Goal: Task Accomplishment & Management: Complete application form

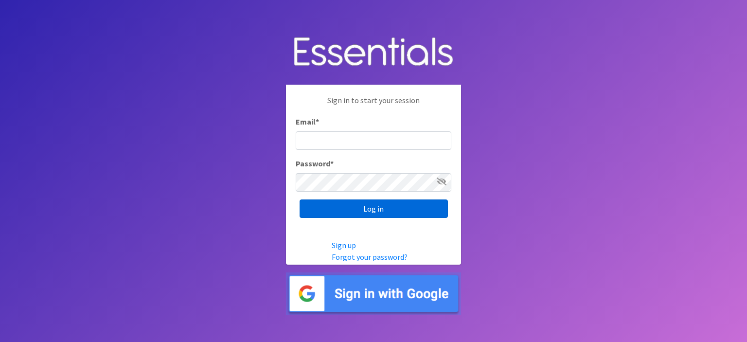
type input "[EMAIL_ADDRESS][DOMAIN_NAME]"
click at [364, 208] on input "Log in" at bounding box center [374, 208] width 148 height 18
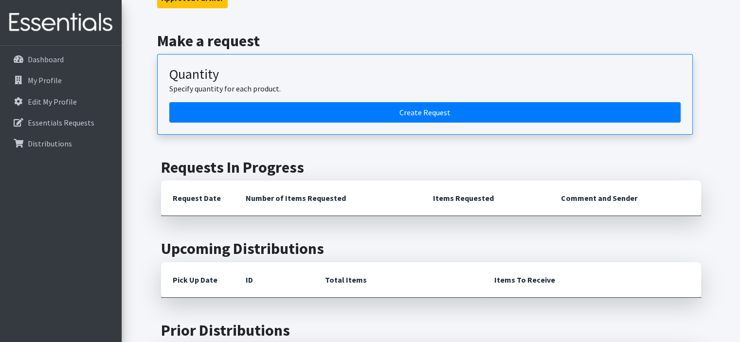
scroll to position [146, 0]
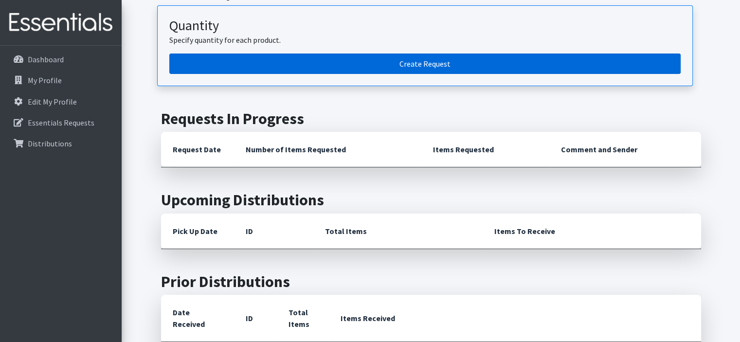
click at [424, 64] on link "Create Request" at bounding box center [424, 64] width 511 height 20
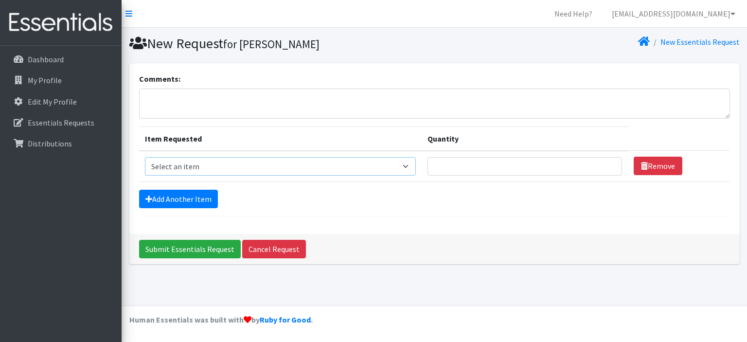
click at [416, 163] on select "Select an item Kids (Newborn) Kids (Size 1) Kids (Size 2) Kids (Size 3) Kids (S…" at bounding box center [280, 166] width 271 height 18
select select "13727"
click at [145, 157] on select "Select an item Kids (Newborn) Kids (Size 1) Kids (Size 2) Kids (Size 3) Kids (S…" at bounding box center [280, 166] width 271 height 18
click at [604, 164] on input "Quantity" at bounding box center [525, 166] width 195 height 18
type input "100"
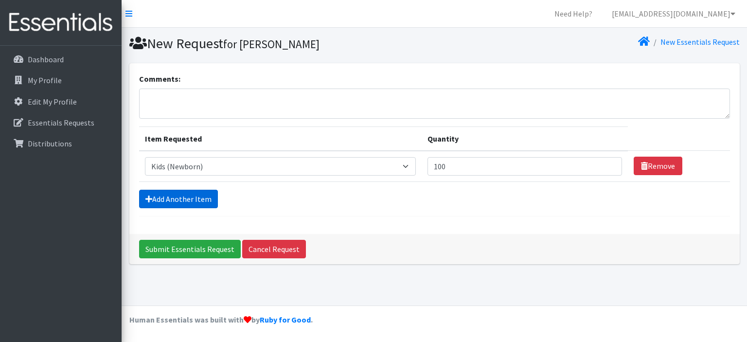
click at [180, 196] on link "Add Another Item" at bounding box center [178, 199] width 79 height 18
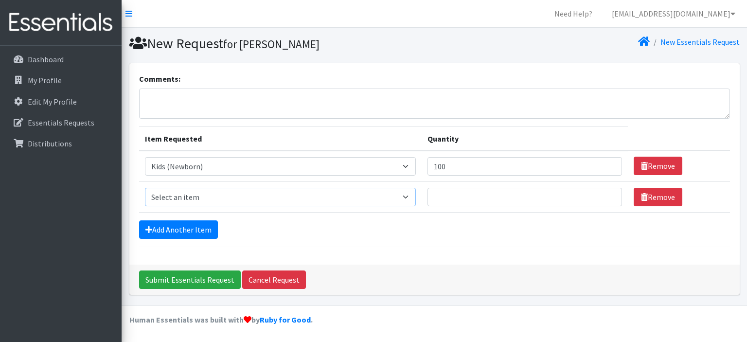
click at [411, 194] on select "Select an item Kids (Newborn) Kids (Size 1) Kids (Size 2) Kids (Size 3) Kids (S…" at bounding box center [280, 197] width 271 height 18
select select "13725"
click at [145, 188] on select "Select an item Kids (Newborn) Kids (Size 1) Kids (Size 2) Kids (Size 3) Kids (S…" at bounding box center [280, 197] width 271 height 18
click at [466, 197] on input "Quantity" at bounding box center [525, 197] width 195 height 18
type input "500"
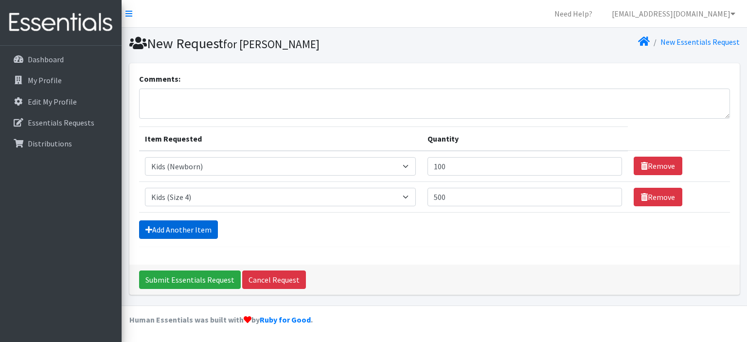
click at [175, 229] on link "Add Another Item" at bounding box center [178, 229] width 79 height 18
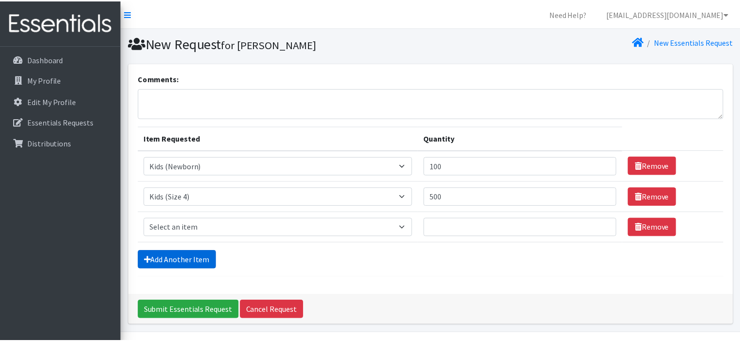
scroll to position [26, 0]
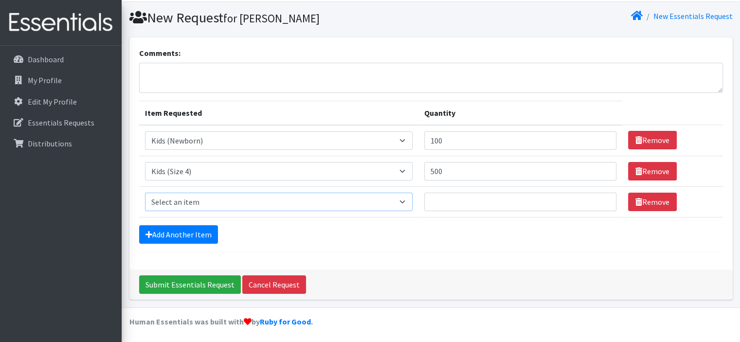
click at [408, 199] on select "Select an item Kids (Newborn) Kids (Size 1) Kids (Size 2) Kids (Size 3) Kids (S…" at bounding box center [279, 202] width 268 height 18
select select "13713"
click at [145, 193] on select "Select an item Kids (Newborn) Kids (Size 1) Kids (Size 2) Kids (Size 3) Kids (S…" at bounding box center [279, 202] width 268 height 18
drag, startPoint x: 442, startPoint y: 202, endPoint x: 463, endPoint y: 203, distance: 20.5
click at [444, 202] on input "Quantity" at bounding box center [520, 202] width 192 height 18
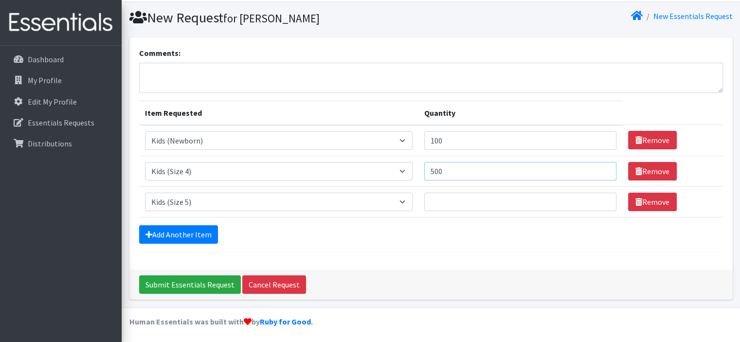
drag, startPoint x: 453, startPoint y: 170, endPoint x: 406, endPoint y: 169, distance: 47.2
click at [406, 169] on tr "Item Requested Select an item Kids (Newborn) Kids (Size 1) Kids (Size 2) Kids (…" at bounding box center [431, 171] width 584 height 31
type input "400"
click at [442, 201] on input "Quantity" at bounding box center [520, 202] width 192 height 18
type input "400"
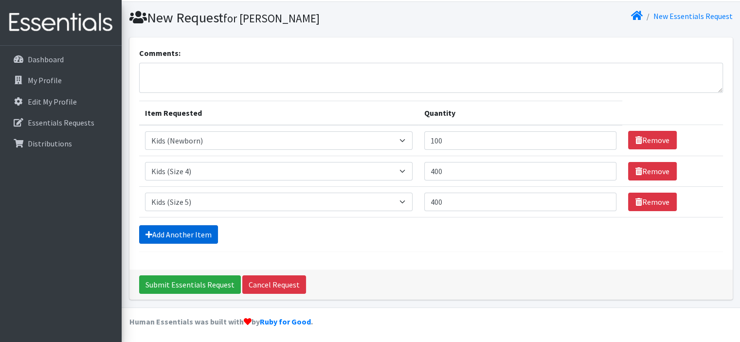
click at [178, 231] on link "Add Another Item" at bounding box center [178, 234] width 79 height 18
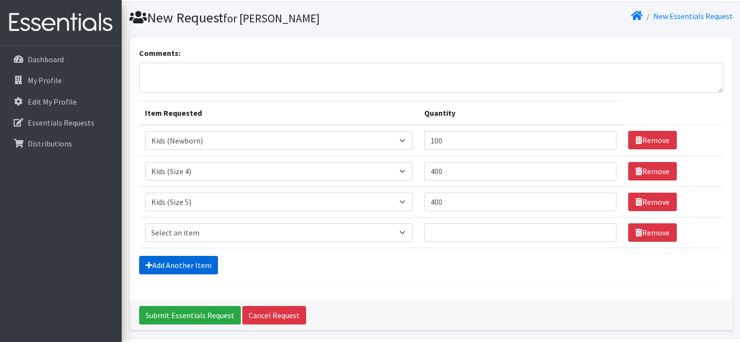
scroll to position [56, 0]
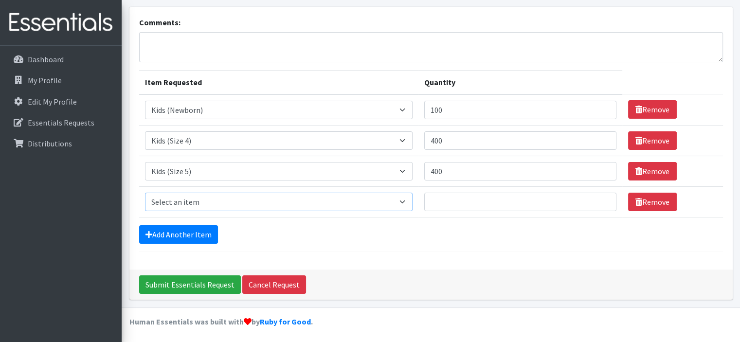
click at [405, 197] on select "Select an item Kids (Newborn) Kids (Size 1) Kids (Size 2) Kids (Size 3) Kids (S…" at bounding box center [279, 202] width 268 height 18
select select "13708"
click at [145, 193] on select "Select an item Kids (Newborn) Kids (Size 1) Kids (Size 2) Kids (Size 3) Kids (S…" at bounding box center [279, 202] width 268 height 18
click at [473, 196] on input "Quantity" at bounding box center [520, 202] width 192 height 18
type input "400"
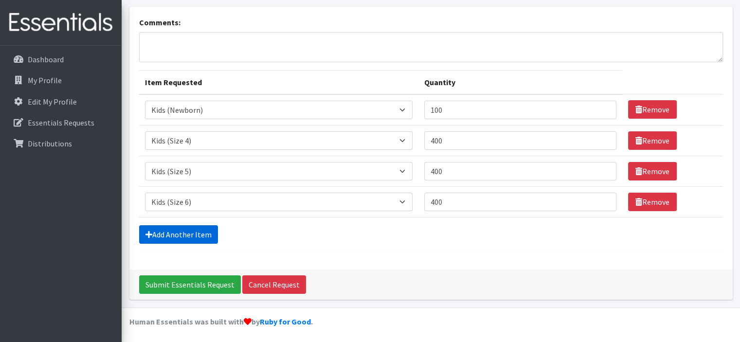
click at [182, 232] on link "Add Another Item" at bounding box center [178, 234] width 79 height 18
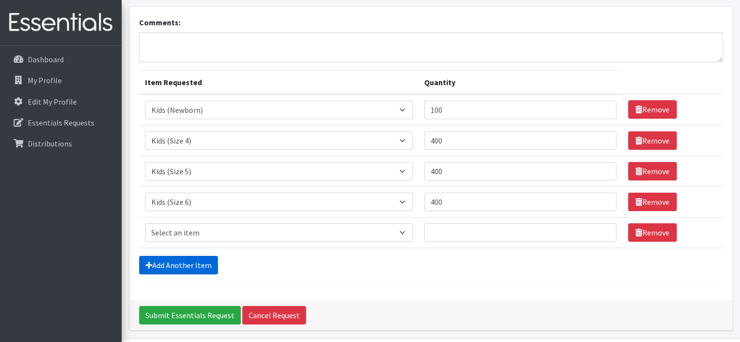
scroll to position [87, 0]
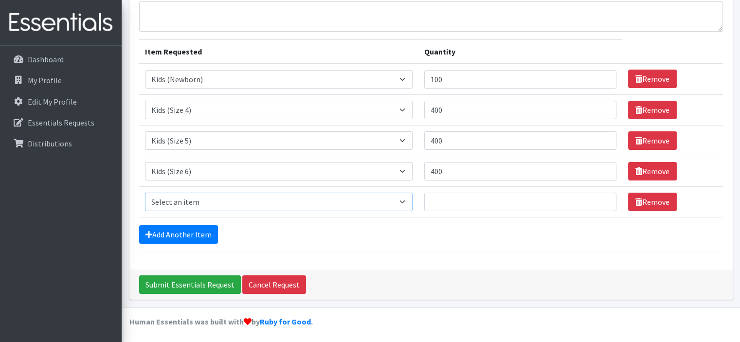
click at [411, 198] on select "Select an item Kids (Newborn) Kids (Size 1) Kids (Size 2) Kids (Size 3) Kids (S…" at bounding box center [279, 202] width 268 height 18
select select "13701"
click at [145, 193] on select "Select an item Kids (Newborn) Kids (Size 1) Kids (Size 2) Kids (Size 3) Kids (S…" at bounding box center [279, 202] width 268 height 18
click at [471, 204] on input "Quantity" at bounding box center [520, 202] width 192 height 18
type input "4"
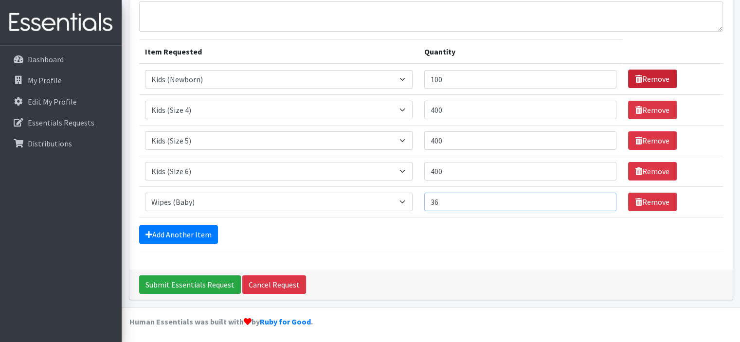
type input "36"
click at [654, 76] on link "Remove" at bounding box center [652, 79] width 49 height 18
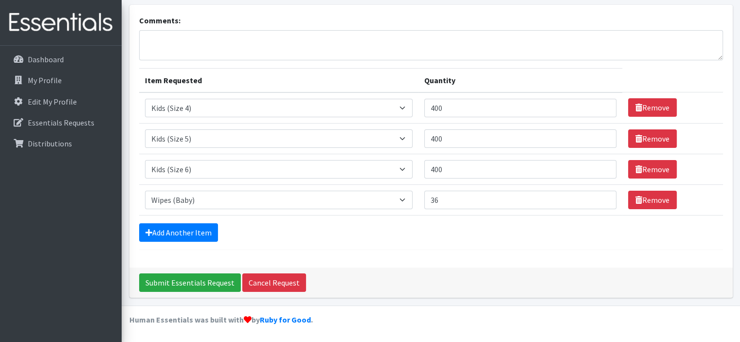
scroll to position [56, 0]
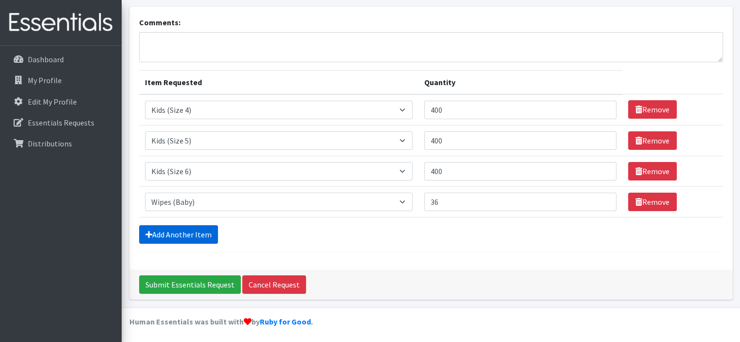
click at [173, 234] on link "Add Another Item" at bounding box center [178, 234] width 79 height 18
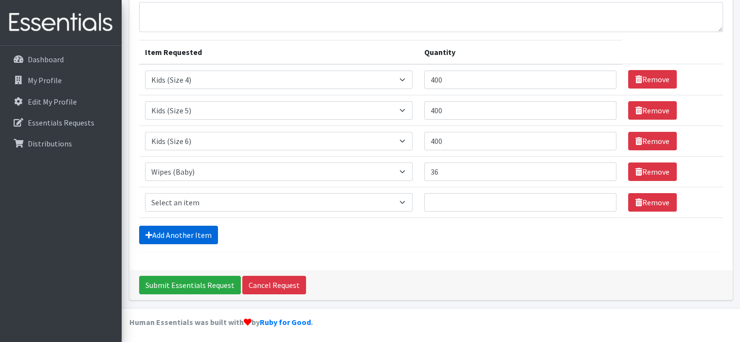
scroll to position [87, 0]
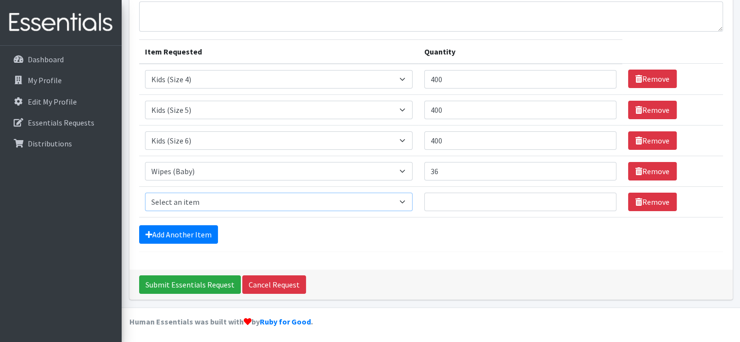
click at [411, 199] on select "Select an item Kids (Newborn) Kids (Size 1) Kids (Size 2) Kids (Size 3) Kids (S…" at bounding box center [279, 202] width 268 height 18
select select "14447"
click at [145, 193] on select "Select an item Kids (Newborn) Kids (Size 1) Kids (Size 2) Kids (Size 3) Kids (S…" at bounding box center [279, 202] width 268 height 18
click at [467, 202] on input "Quantity" at bounding box center [520, 202] width 192 height 18
type input "5"
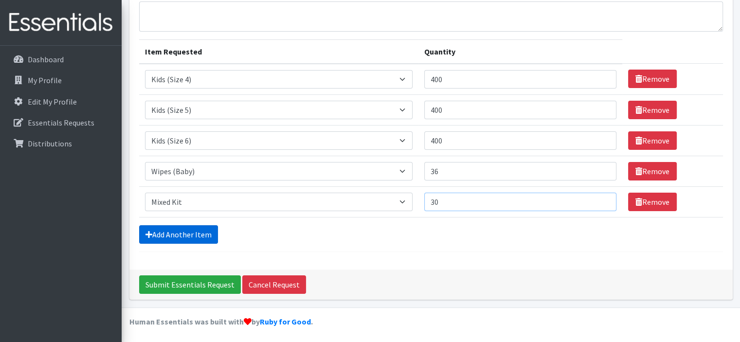
type input "30"
click at [161, 235] on link "Add Another Item" at bounding box center [178, 234] width 79 height 18
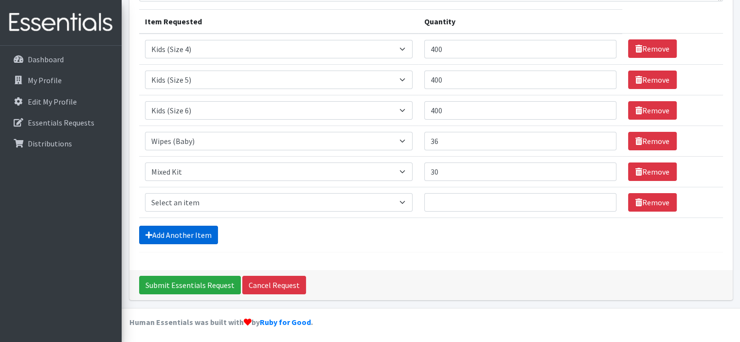
scroll to position [118, 0]
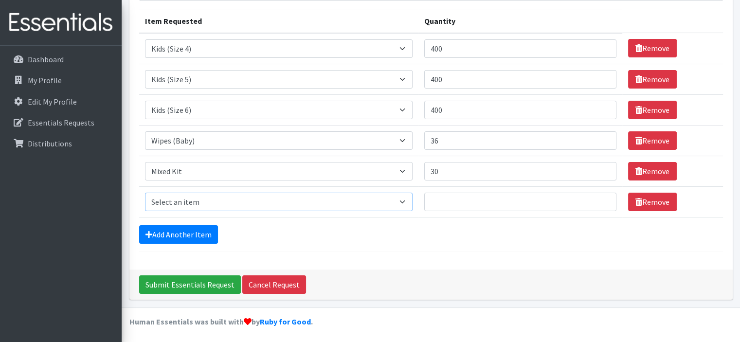
click at [381, 199] on select "Select an item Kids (Newborn) Kids (Size 1) Kids (Size 2) Kids (Size 3) Kids (S…" at bounding box center [279, 202] width 268 height 18
select select "14445"
click at [145, 193] on select "Select an item Kids (Newborn) Kids (Size 1) Kids (Size 2) Kids (Size 3) Kids (S…" at bounding box center [279, 202] width 268 height 18
click at [460, 199] on input "Quantity" at bounding box center [520, 202] width 192 height 18
type input "30"
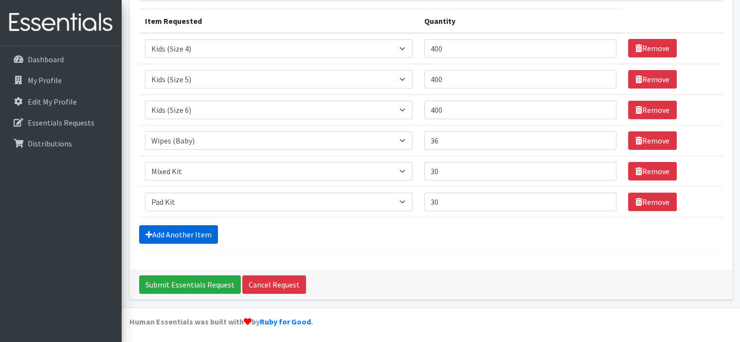
click at [166, 231] on link "Add Another Item" at bounding box center [178, 234] width 79 height 18
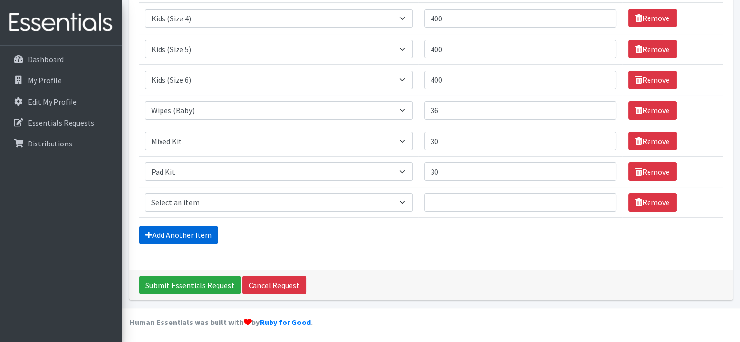
scroll to position [148, 0]
click at [202, 201] on select "Select an item Kids (Newborn) Kids (Size 1) Kids (Size 2) Kids (Size 3) Kids (S…" at bounding box center [279, 202] width 268 height 18
select select "14446"
click at [145, 193] on select "Select an item Kids (Newborn) Kids (Size 1) Kids (Size 2) Kids (Size 3) Kids (S…" at bounding box center [279, 202] width 268 height 18
click at [467, 199] on input "Quantity" at bounding box center [520, 202] width 192 height 18
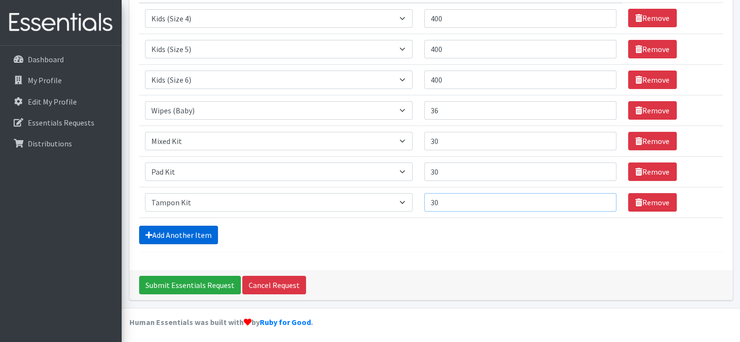
type input "30"
click at [169, 229] on link "Add Another Item" at bounding box center [178, 235] width 79 height 18
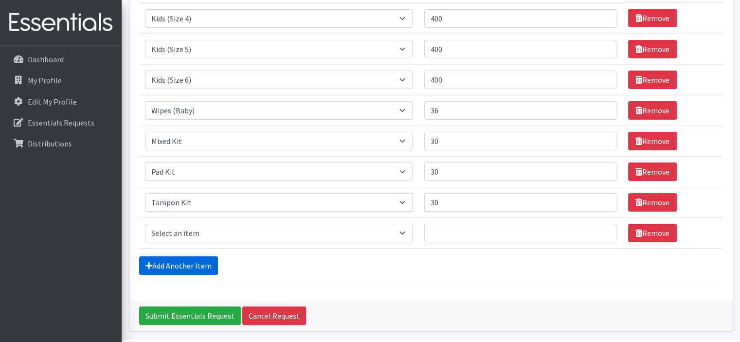
scroll to position [179, 0]
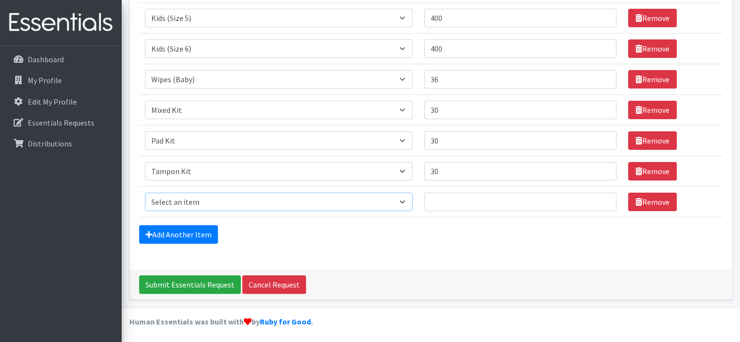
click at [401, 200] on select "Select an item Kids (Newborn) Kids (Size 1) Kids (Size 2) Kids (Size 3) Kids (S…" at bounding box center [279, 202] width 268 height 18
select select "14441"
click at [145, 193] on select "Select an item Kids (Newborn) Kids (Size 1) Kids (Size 2) Kids (Size 3) Kids (S…" at bounding box center [279, 202] width 268 height 18
click at [459, 201] on input "Quantity" at bounding box center [520, 202] width 192 height 18
type input "1"
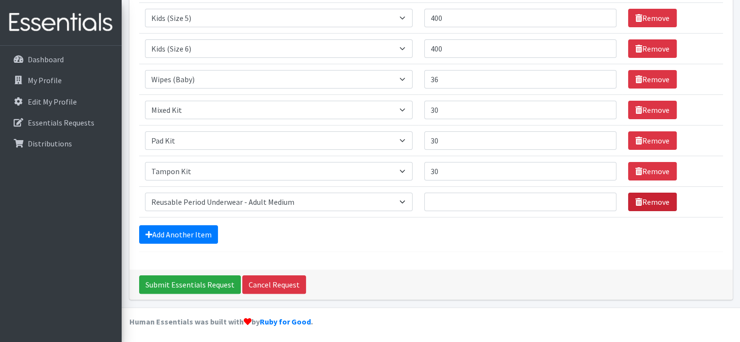
click at [656, 199] on link "Remove" at bounding box center [652, 202] width 49 height 18
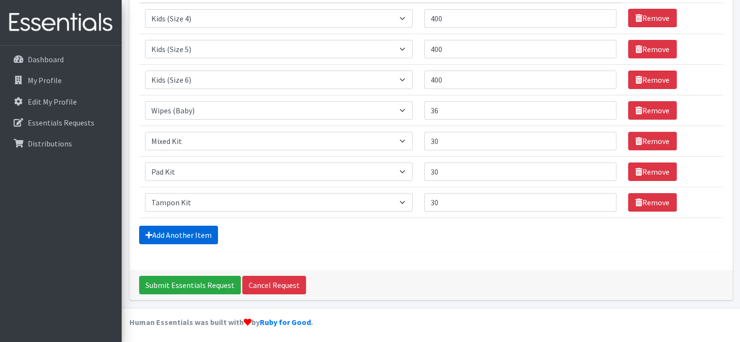
click at [173, 234] on link "Add Another Item" at bounding box center [178, 235] width 79 height 18
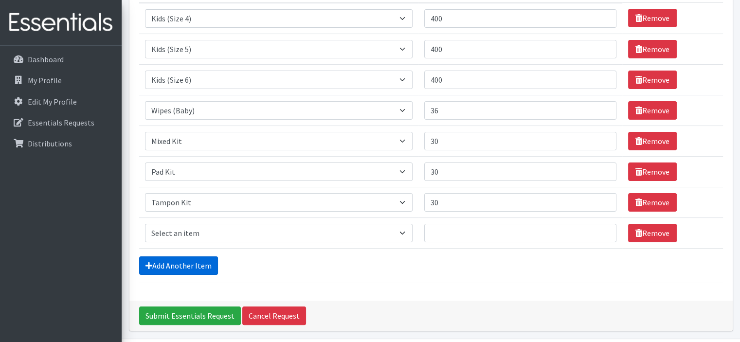
scroll to position [179, 0]
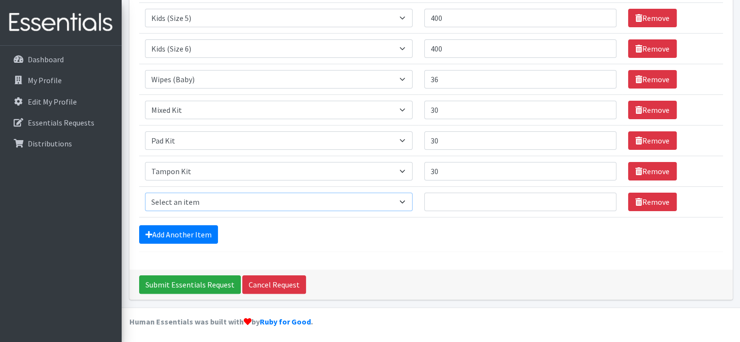
click at [403, 199] on select "Select an item Kids (Newborn) Kids (Size 1) Kids (Size 2) Kids (Size 3) Kids (S…" at bounding box center [279, 202] width 268 height 18
click at [490, 243] on form "Comments: Item Requested Quantity Item Requested Select an item Kids (Newborn) …" at bounding box center [431, 73] width 584 height 358
click at [650, 199] on link "Remove" at bounding box center [652, 202] width 49 height 18
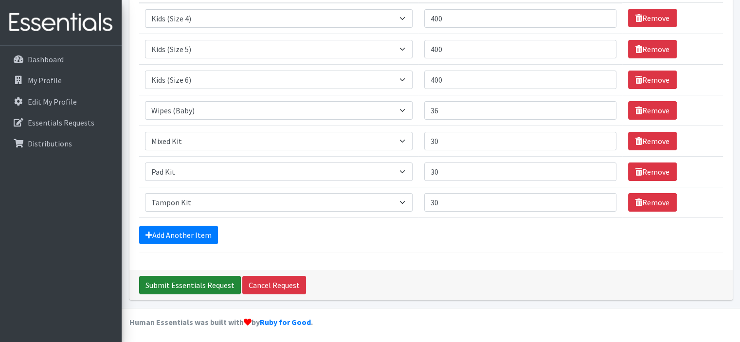
click at [198, 282] on input "Submit Essentials Request" at bounding box center [190, 285] width 102 height 18
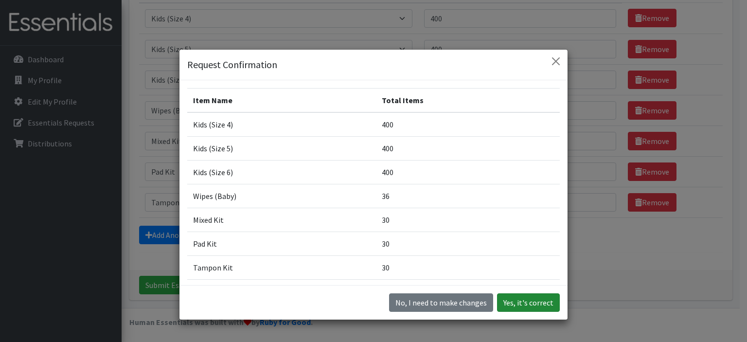
click at [535, 303] on button "Yes, it's correct" at bounding box center [528, 302] width 63 height 18
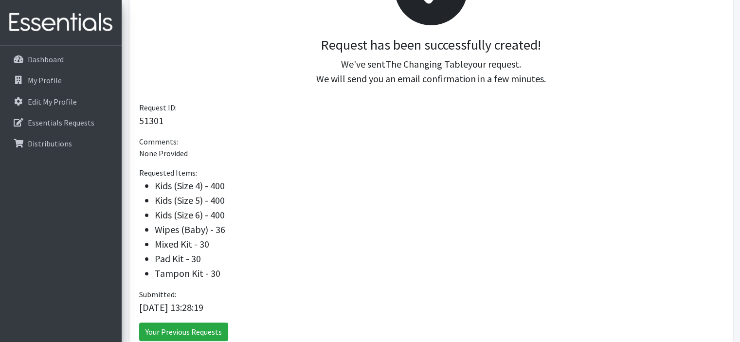
scroll to position [192, 0]
